Goal: Navigation & Orientation: Find specific page/section

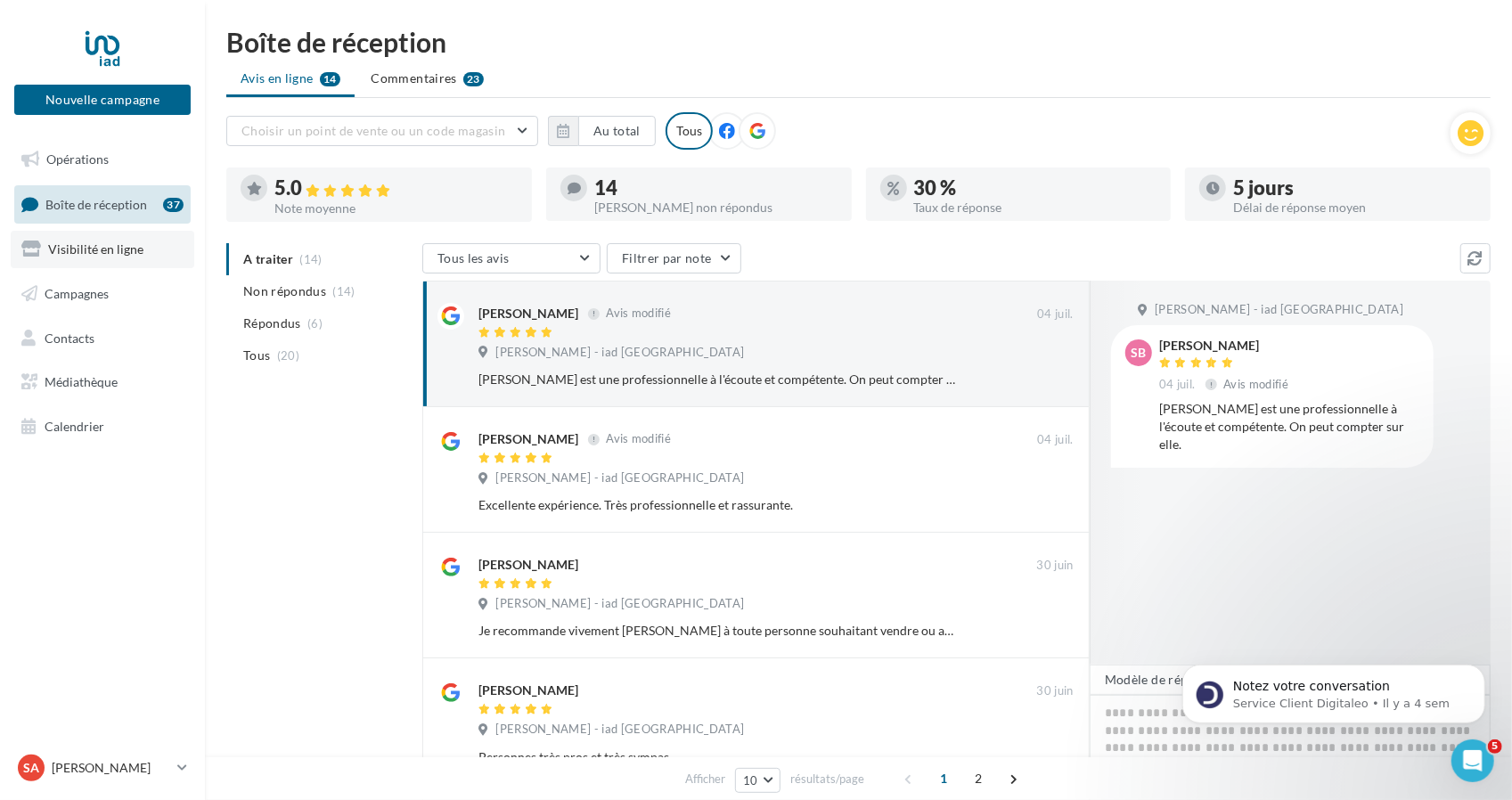
click at [94, 255] on span "Visibilité en ligne" at bounding box center [96, 249] width 95 height 15
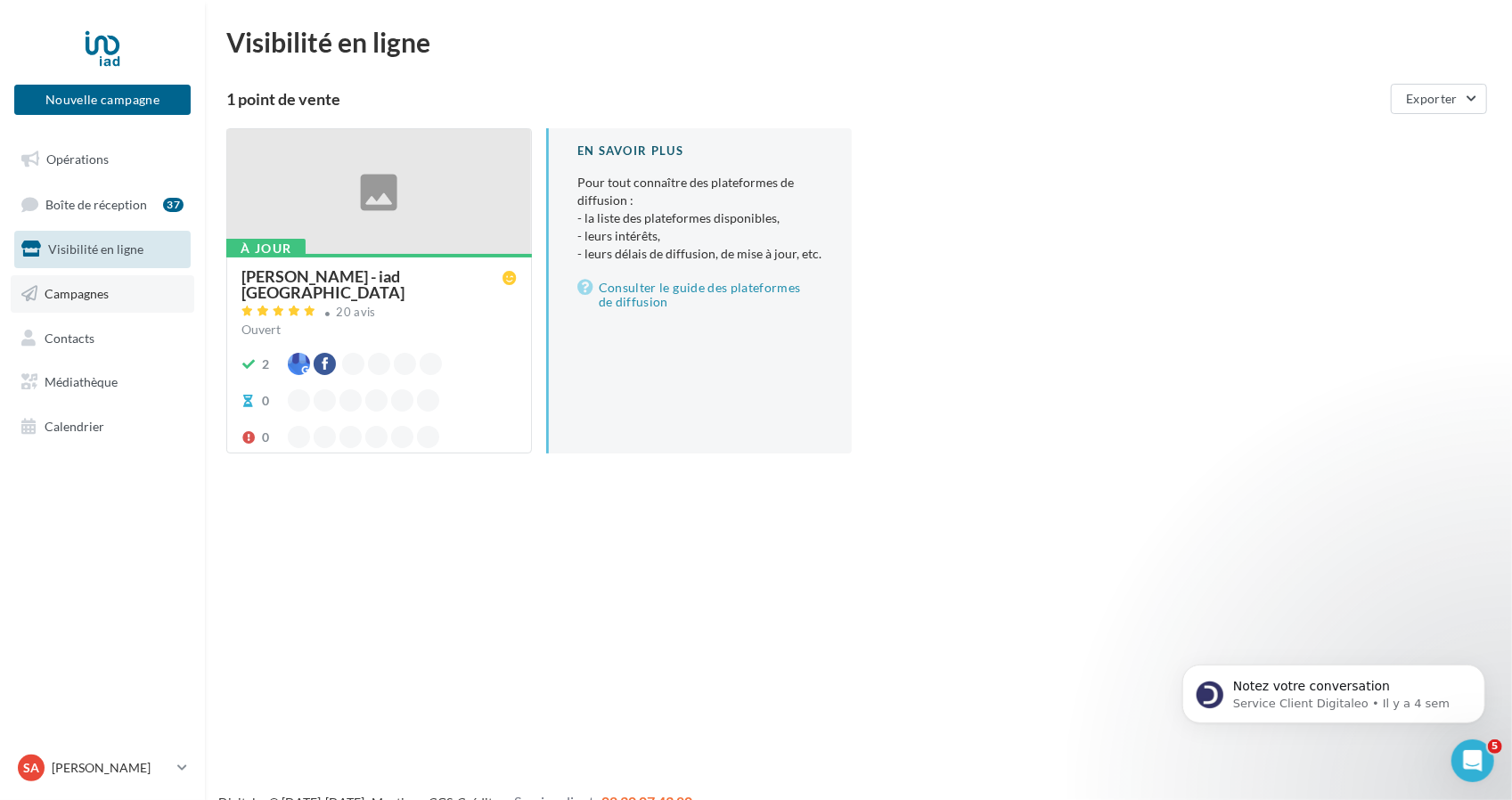
click at [139, 288] on link "Campagnes" at bounding box center [102, 294] width 184 height 37
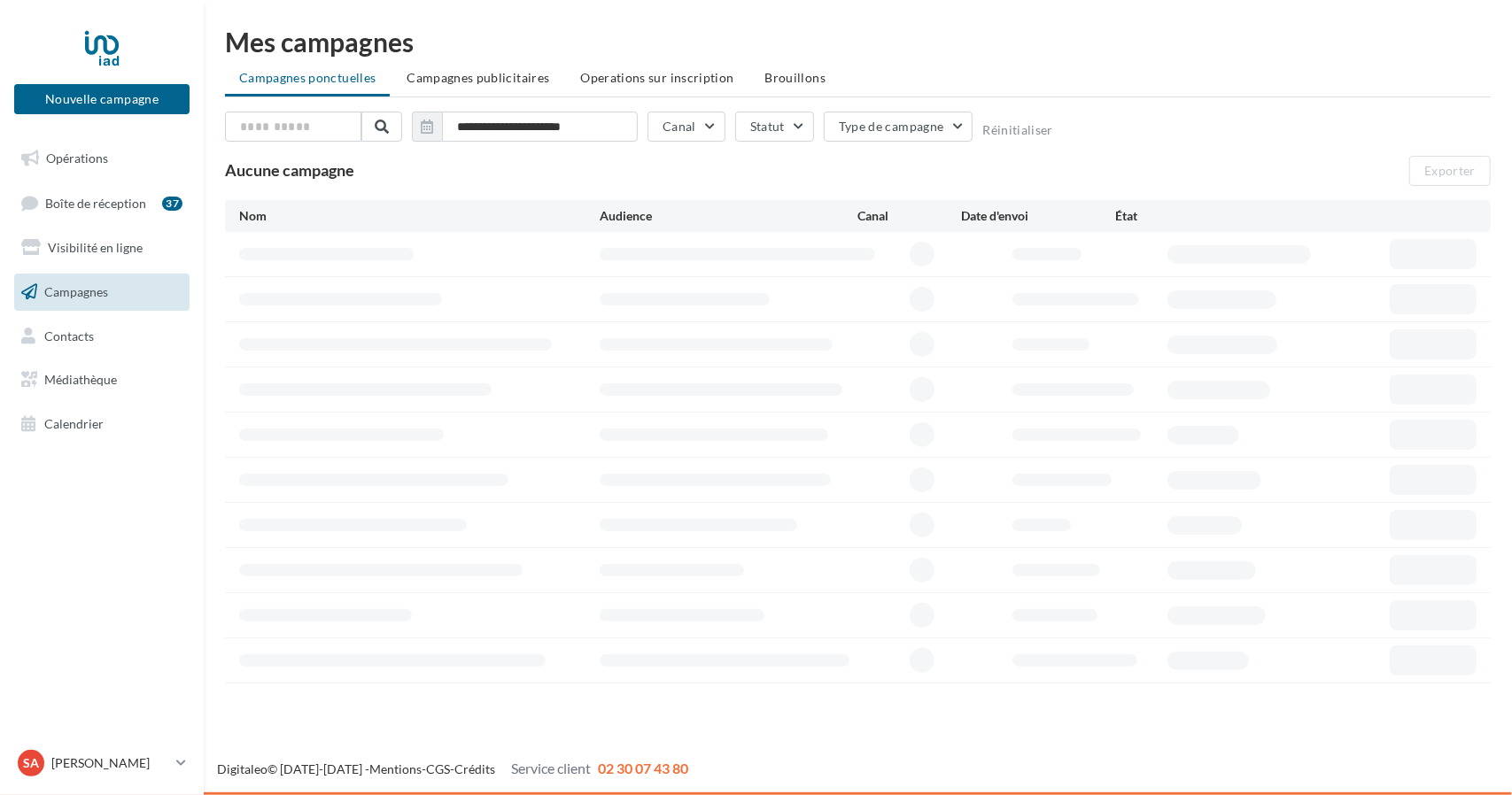
click at [1068, 104] on div "**********" at bounding box center [857, 356] width 1266 height 655
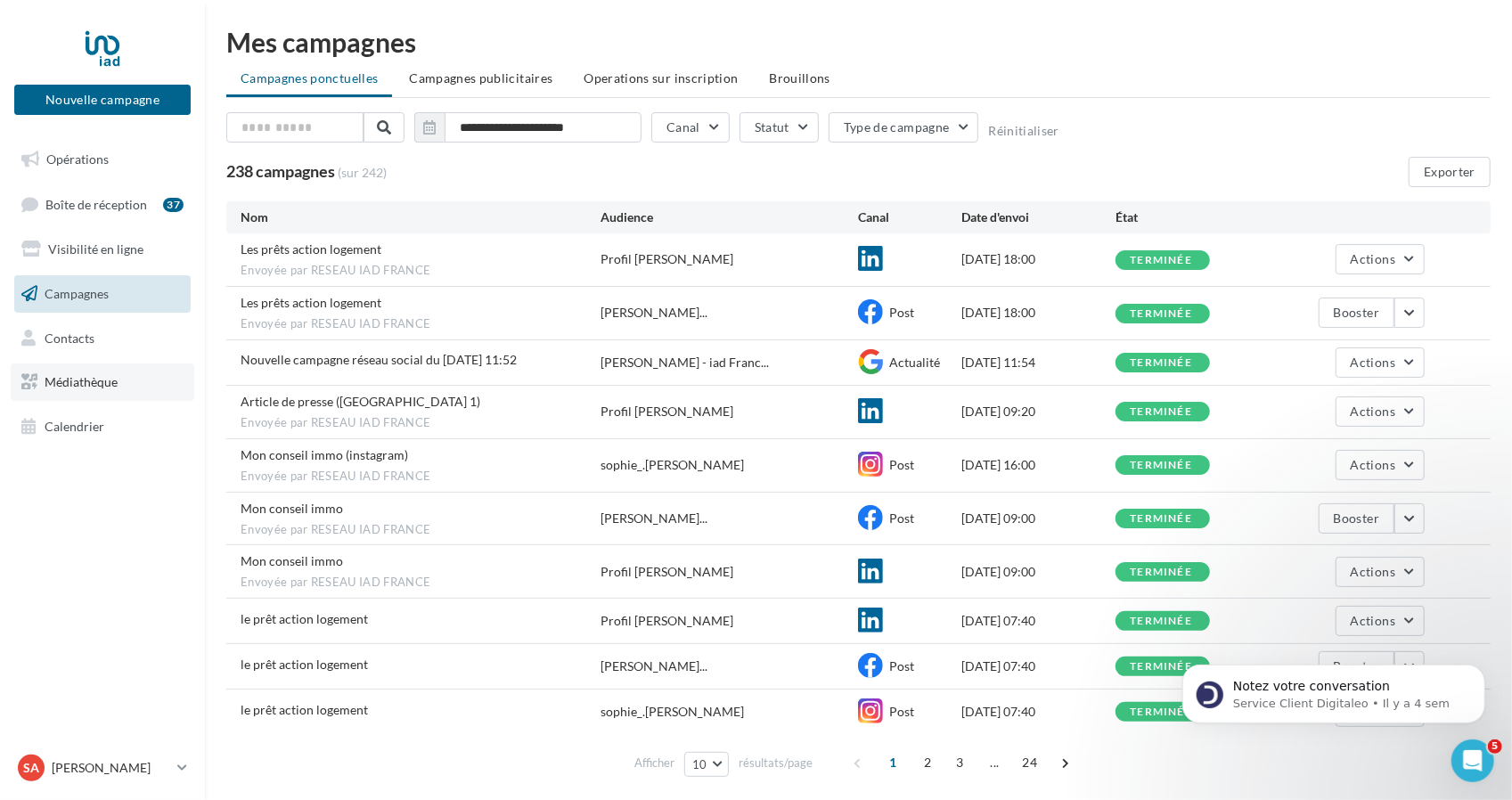
click at [95, 377] on span "Médiathèque" at bounding box center [81, 382] width 73 height 15
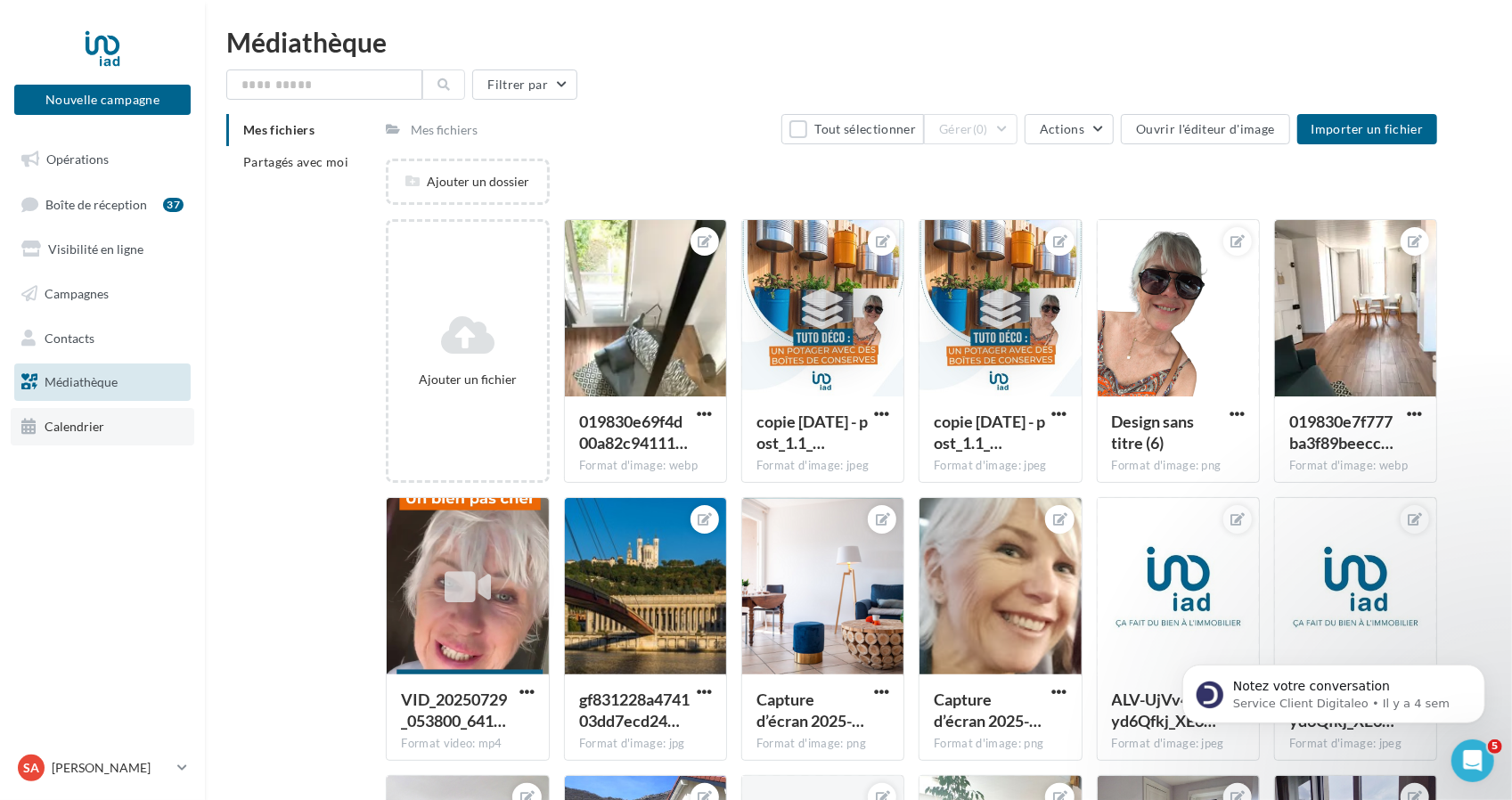
click at [98, 435] on link "Calendrier" at bounding box center [102, 427] width 184 height 37
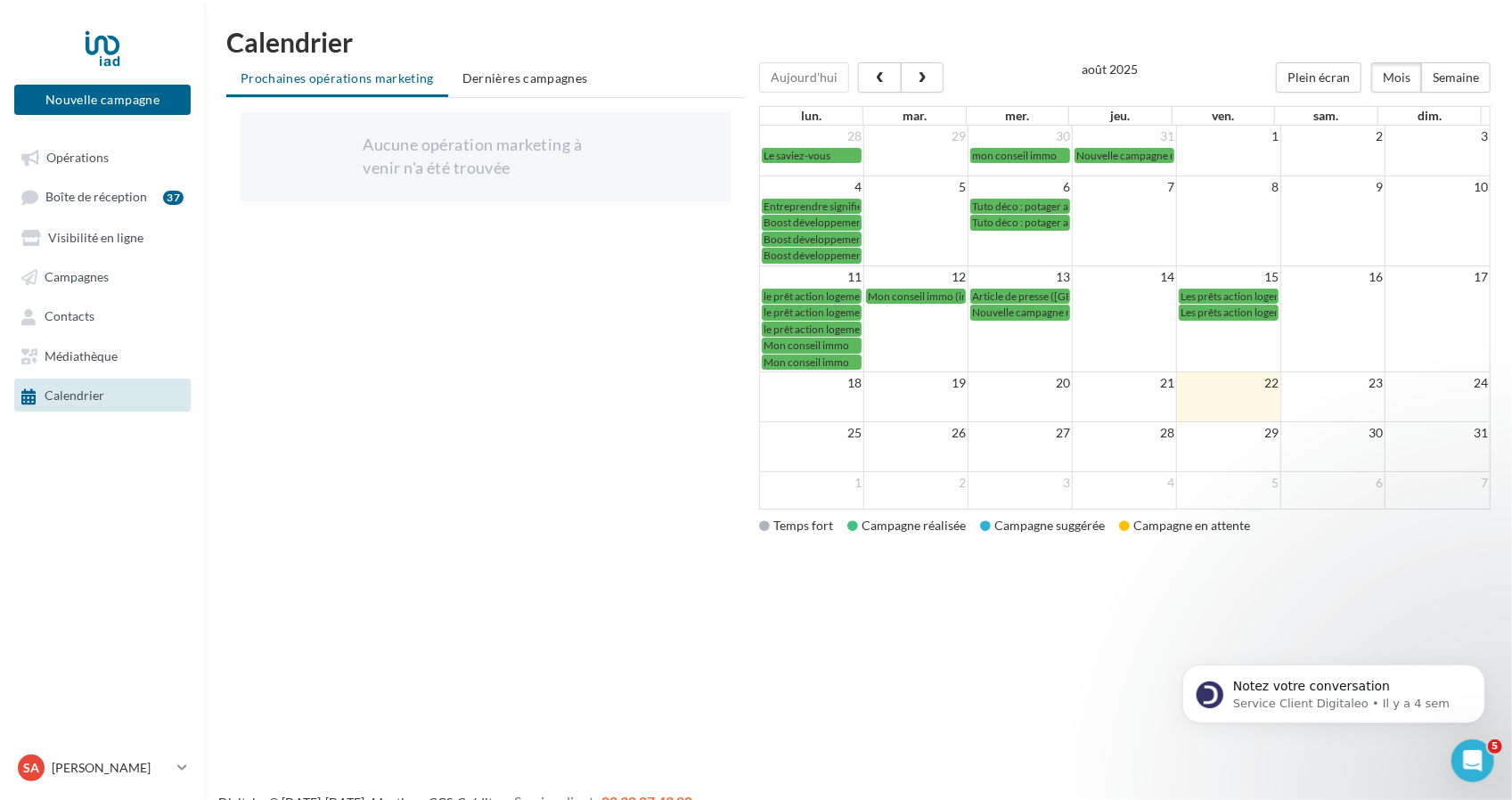
click at [1248, 20] on html "Nouvelle campagne Nouvelle campagne Opérations Boîte de réception 37 Visibilité…" at bounding box center [756, 400] width 1512 height 800
click at [100, 189] on link "Boîte de réception 37" at bounding box center [102, 196] width 184 height 33
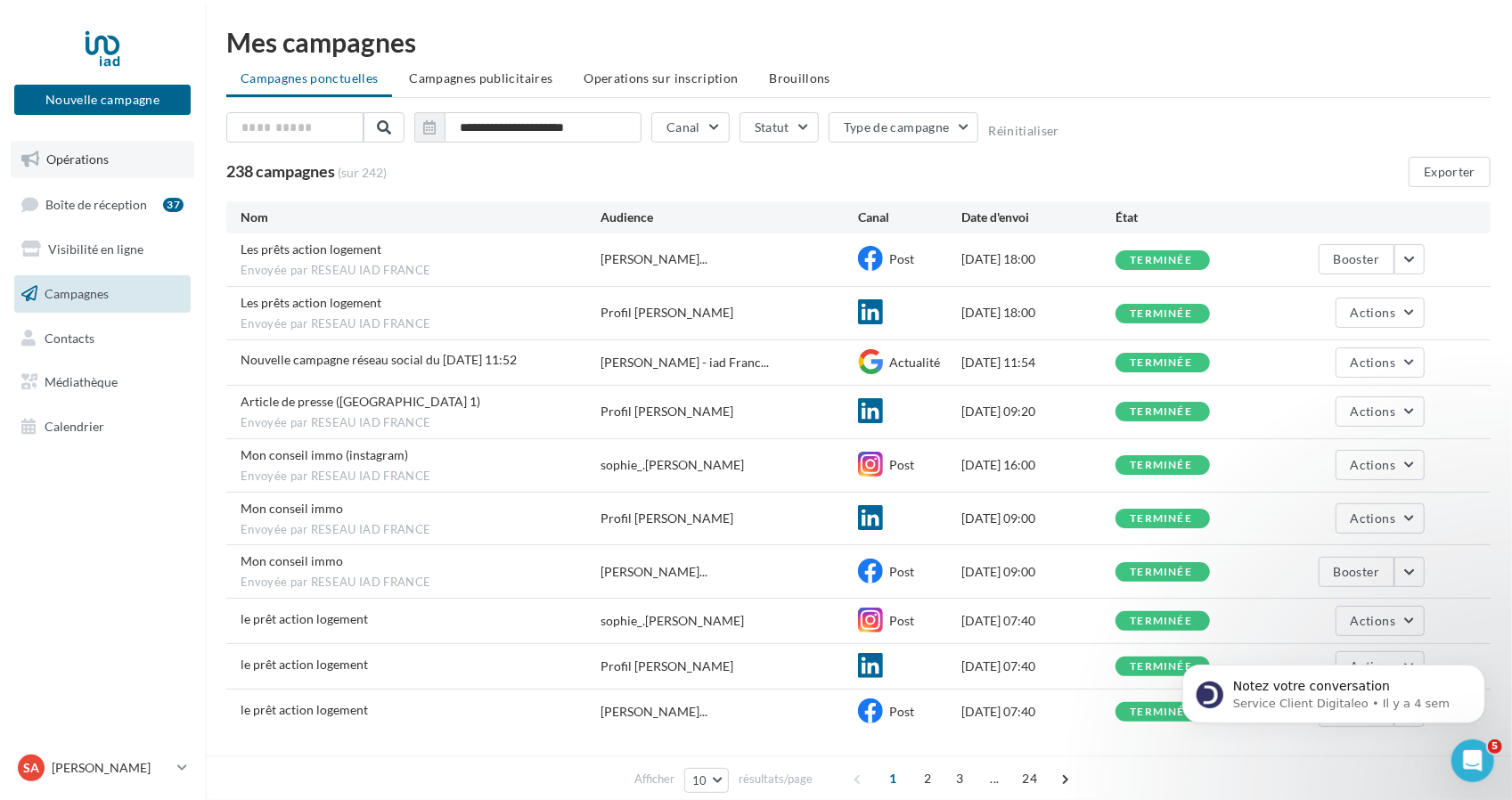
click at [96, 158] on span "Opérations" at bounding box center [77, 159] width 62 height 15
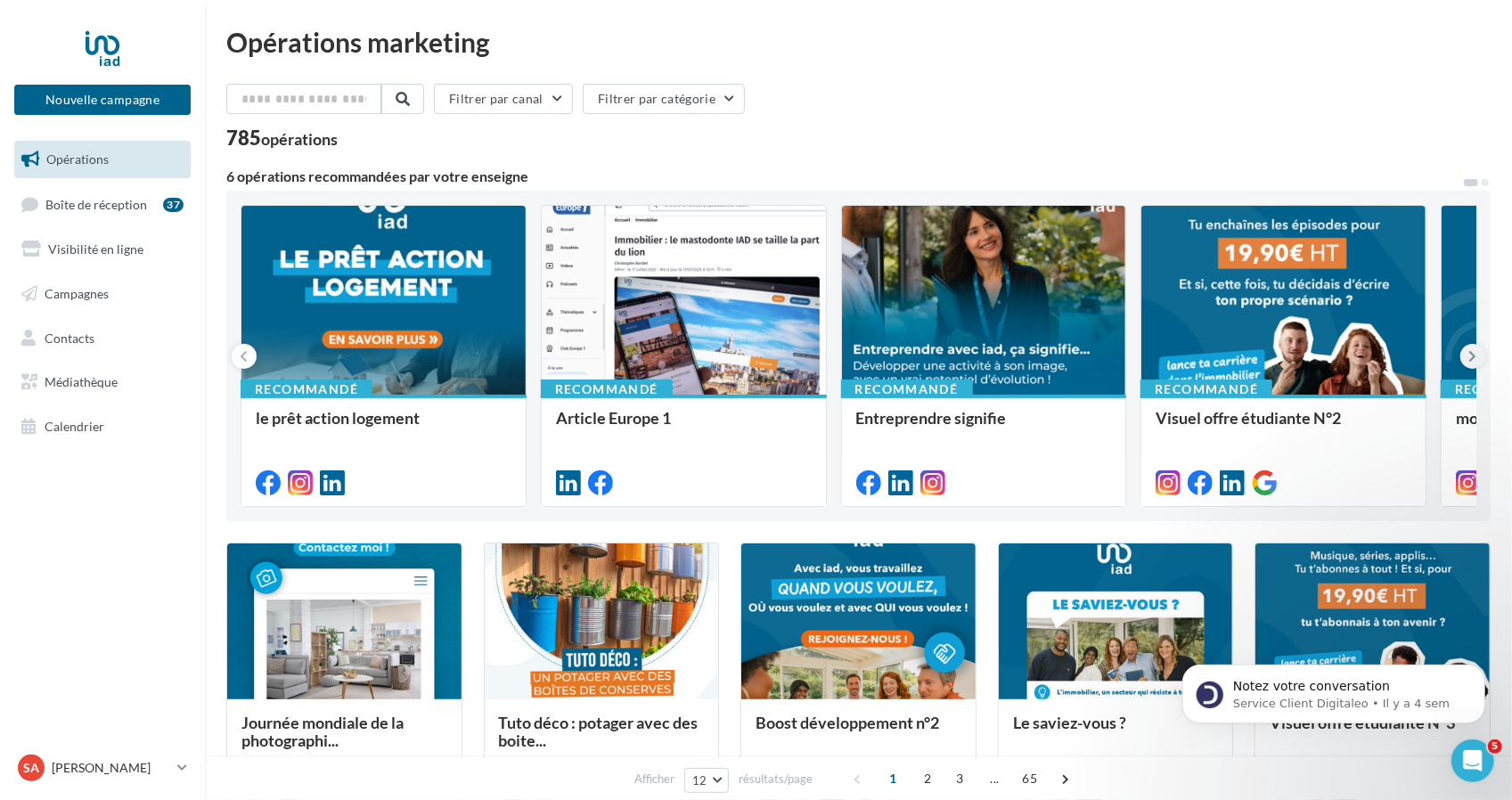
click at [1471, 353] on icon at bounding box center [1473, 356] width 8 height 18
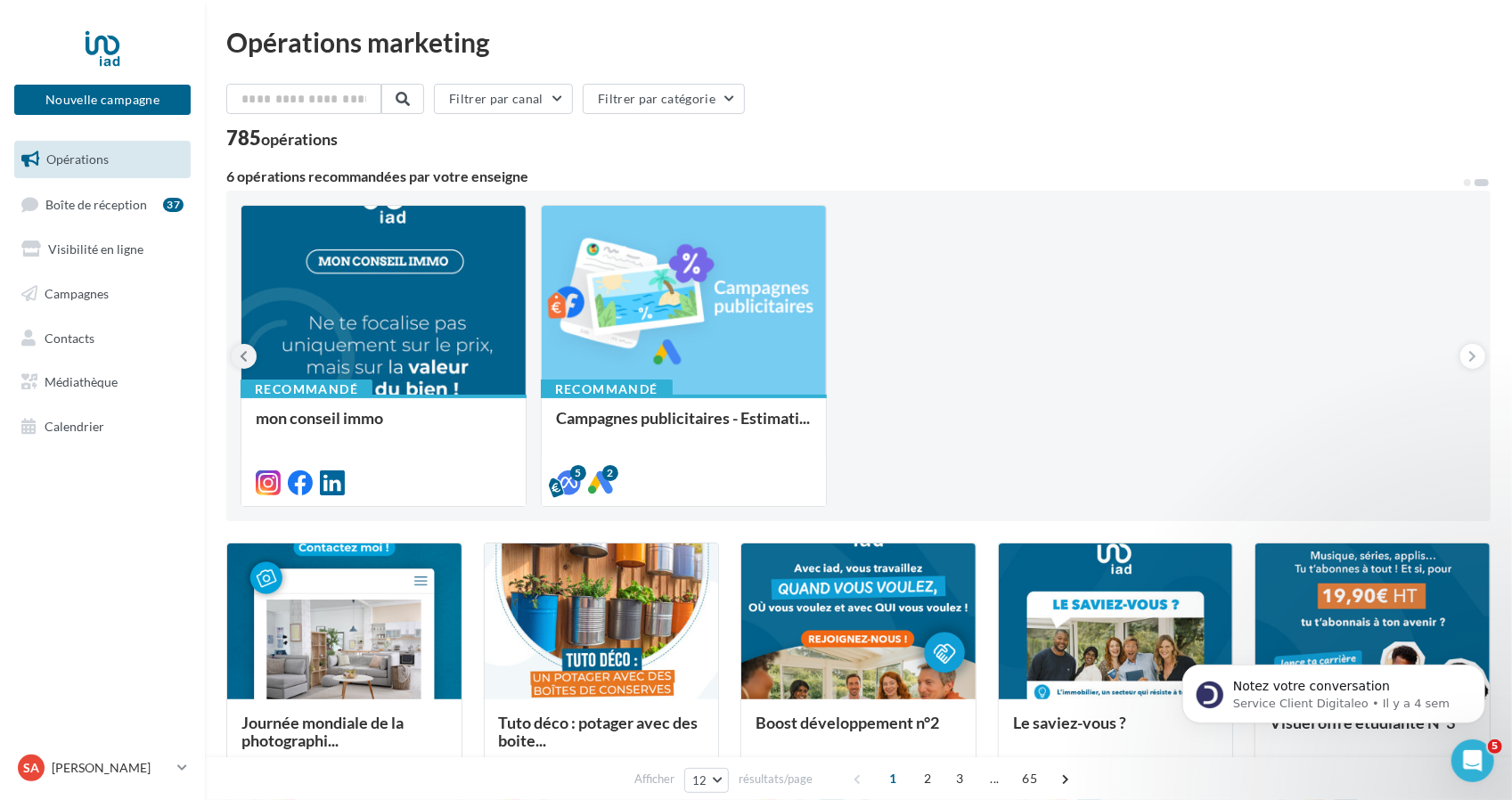
click at [253, 356] on button at bounding box center [244, 356] width 25 height 25
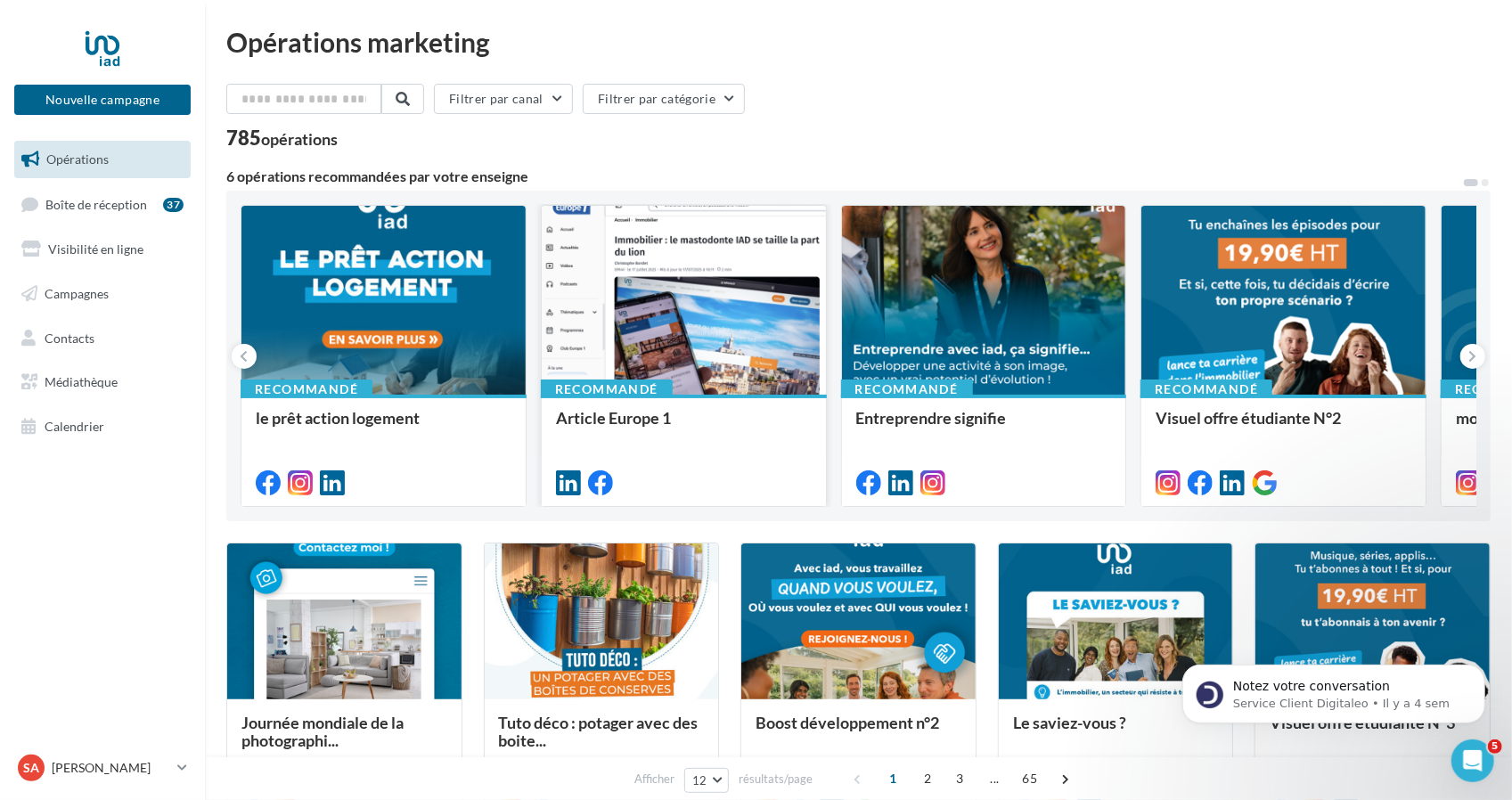
click at [682, 343] on div at bounding box center [684, 301] width 284 height 191
